Goal: Transaction & Acquisition: Book appointment/travel/reservation

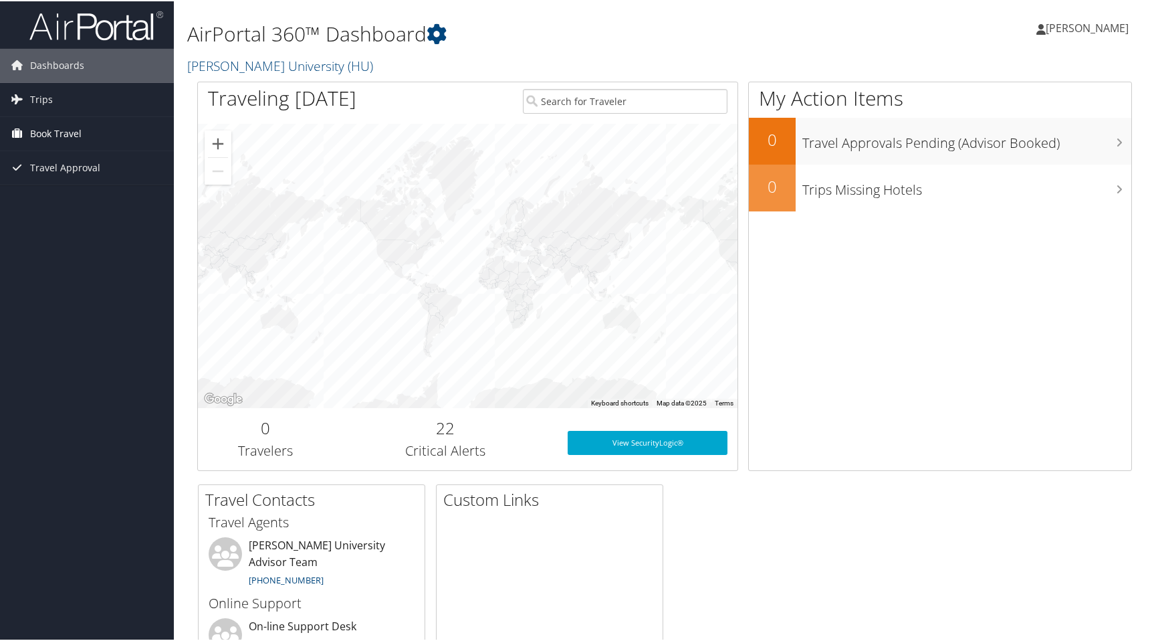
click at [69, 128] on span "Book Travel" at bounding box center [55, 132] width 51 height 33
click at [57, 182] on link "Book/Manage Online Trips" at bounding box center [87, 179] width 174 height 20
